Goal: Find specific page/section: Find specific page/section

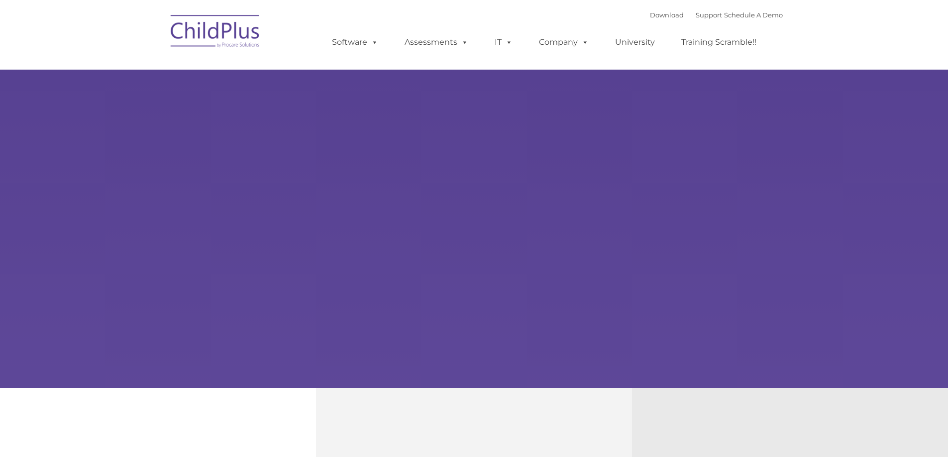
select select "MEDIUM"
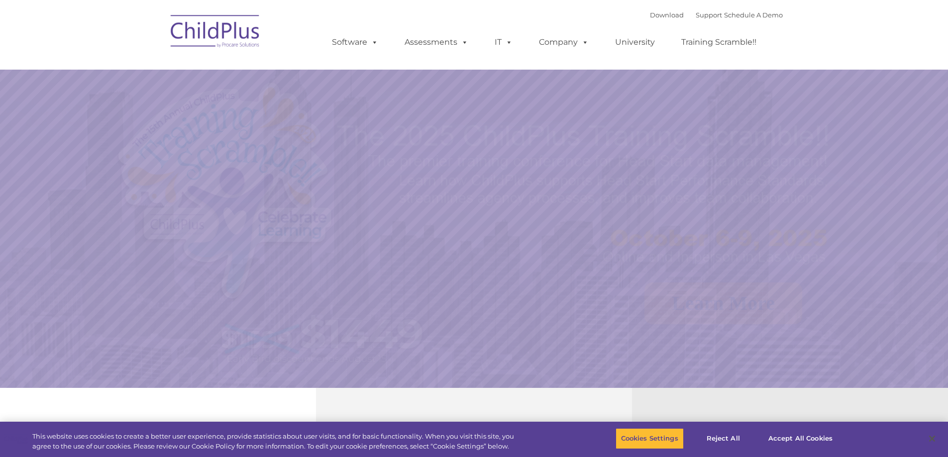
select select "MEDIUM"
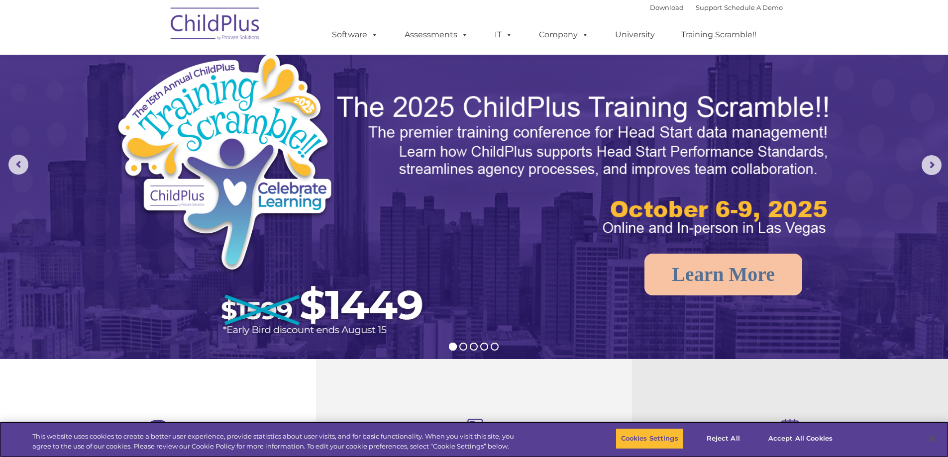
scroll to position [24, 0]
